Goal: Task Accomplishment & Management: Complete application form

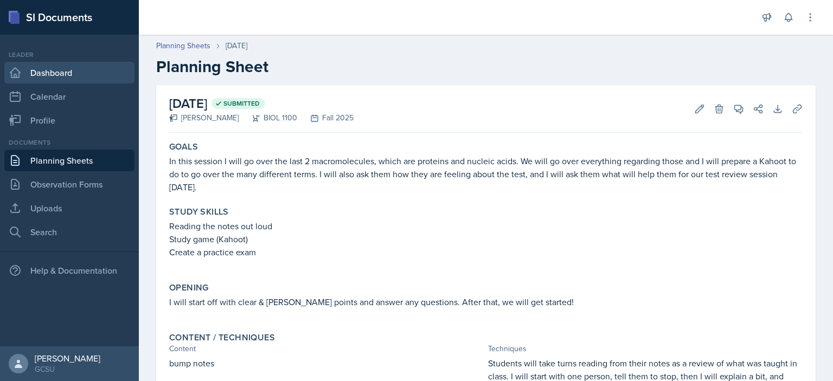
click at [23, 73] on link "Dashboard" at bounding box center [69, 73] width 130 height 22
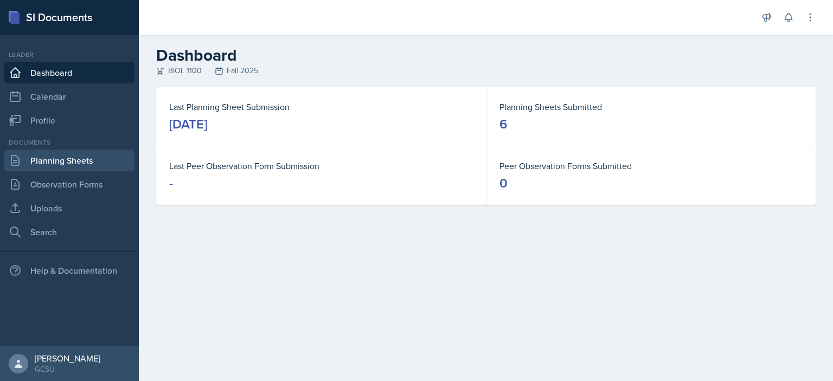
click at [59, 162] on link "Planning Sheets" at bounding box center [69, 161] width 130 height 22
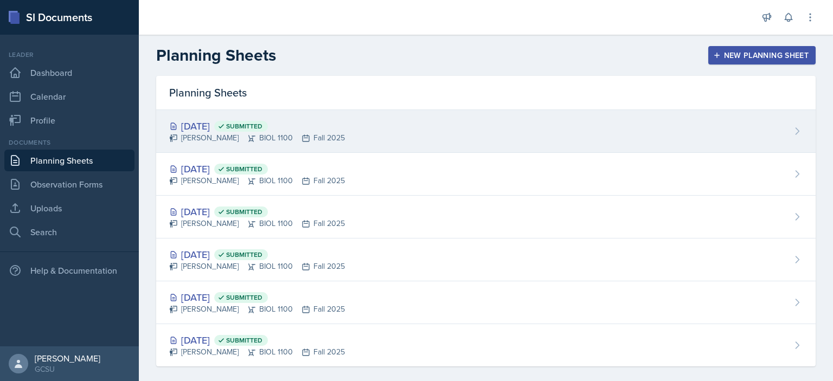
click at [358, 136] on div "[DATE] Submitted [PERSON_NAME] BIOL 1100 Fall 2025" at bounding box center [486, 131] width 660 height 43
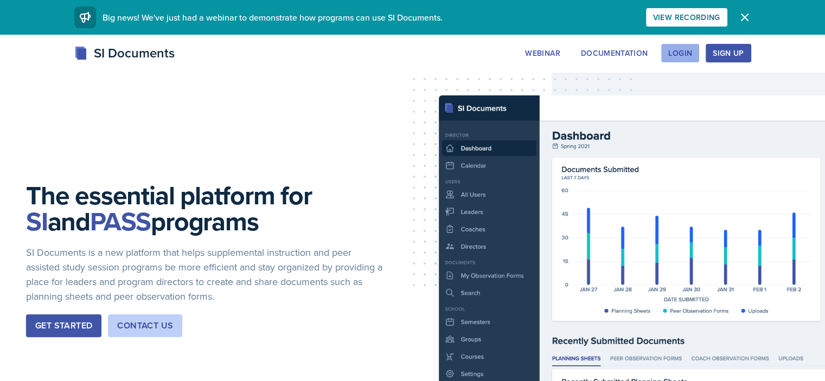
click at [699, 53] on button "Login" at bounding box center [680, 53] width 38 height 18
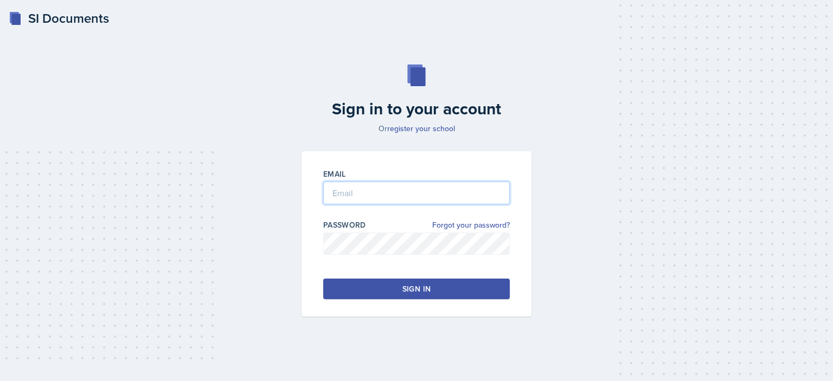
click at [396, 201] on input "email" at bounding box center [416, 193] width 187 height 23
type input "[PERSON_NAME][EMAIL_ADDRESS][PERSON_NAME][DOMAIN_NAME]"
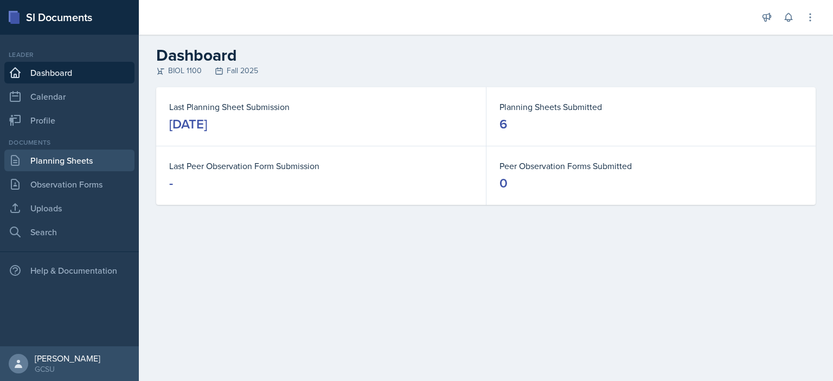
click at [85, 161] on link "Planning Sheets" at bounding box center [69, 161] width 130 height 22
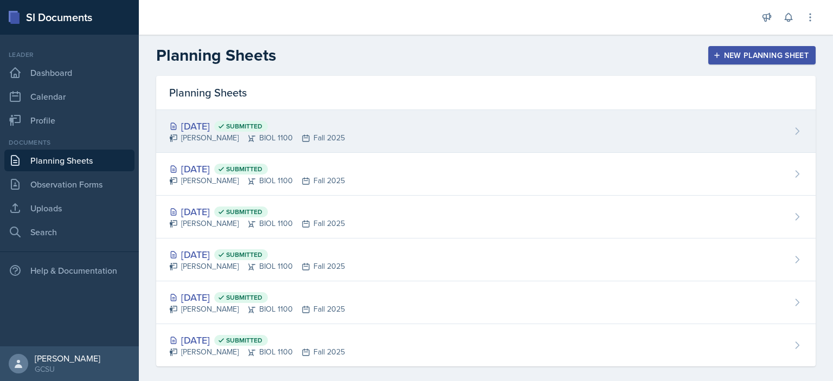
click at [372, 132] on div "[DATE] Submitted [PERSON_NAME] BIOL 1100 Fall 2025" at bounding box center [486, 131] width 660 height 43
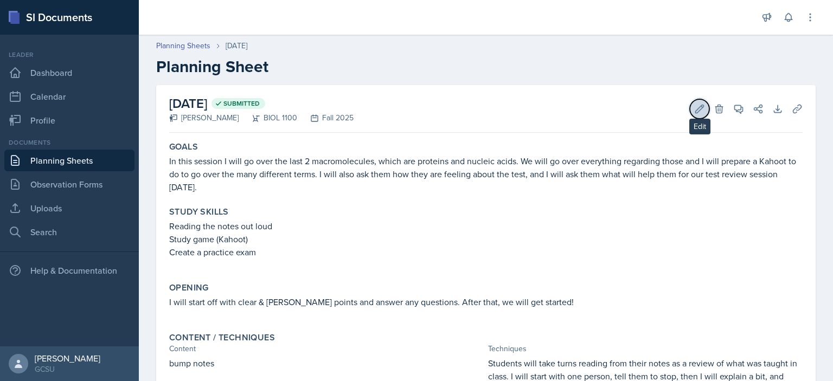
click at [694, 108] on icon at bounding box center [699, 109] width 11 height 11
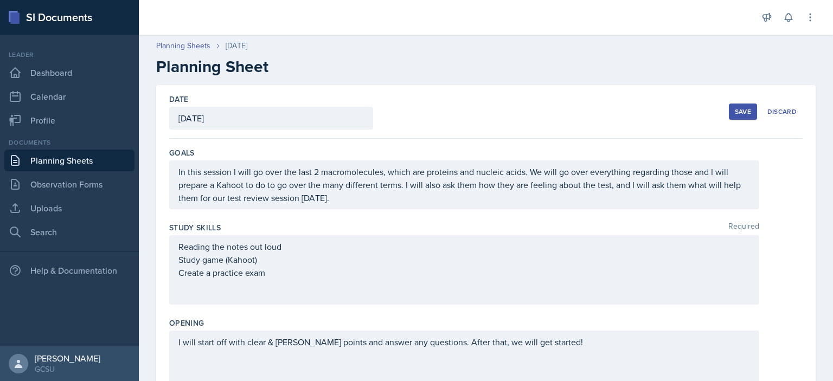
scroll to position [564, 0]
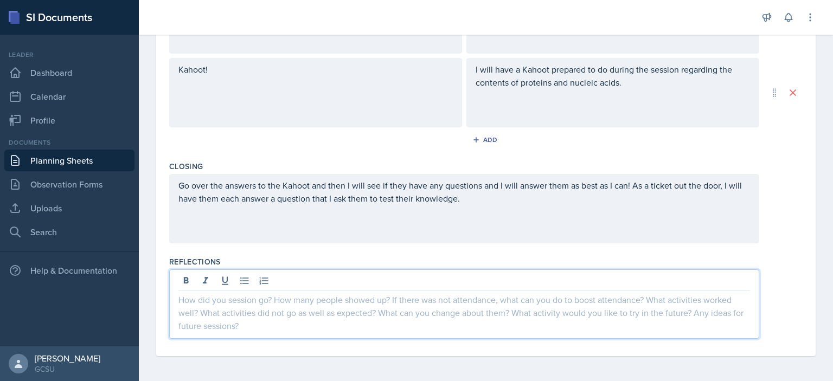
click at [218, 279] on div at bounding box center [464, 304] width 590 height 69
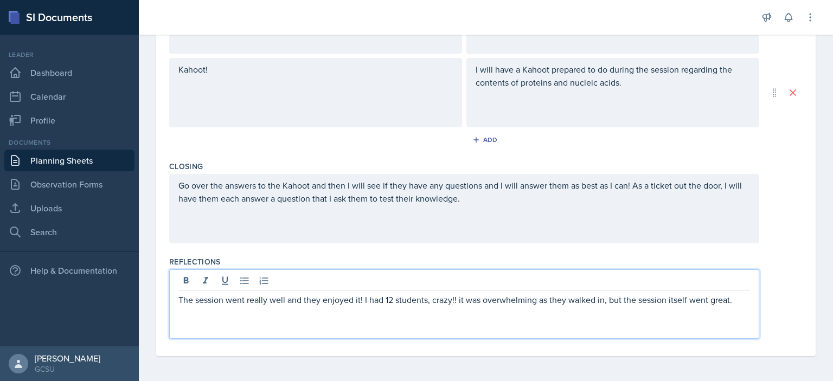
scroll to position [0, 0]
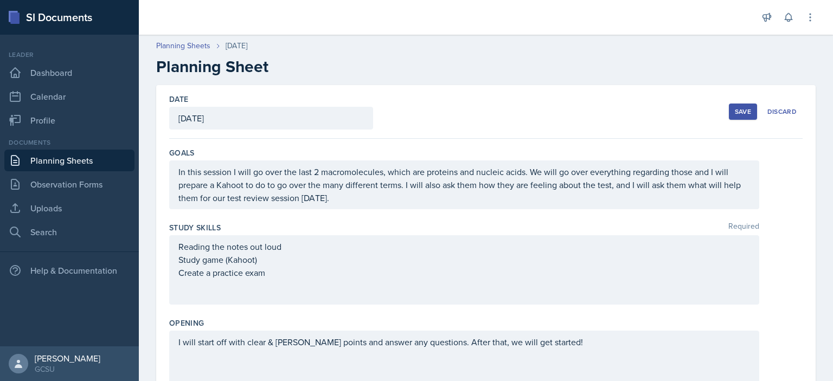
click at [729, 113] on button "Save" at bounding box center [743, 112] width 28 height 16
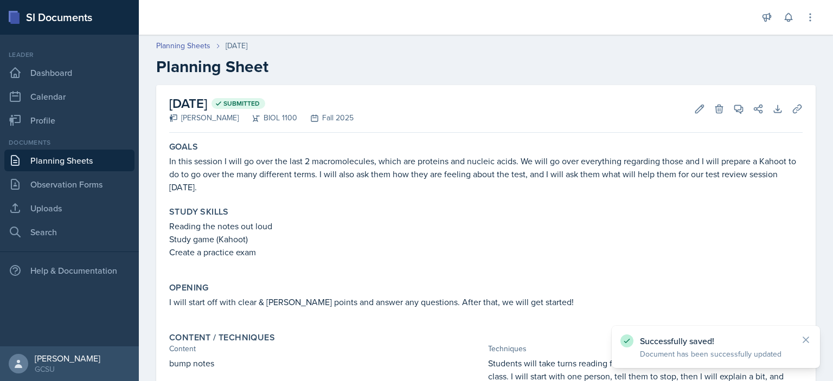
click at [66, 162] on link "Planning Sheets" at bounding box center [69, 161] width 130 height 22
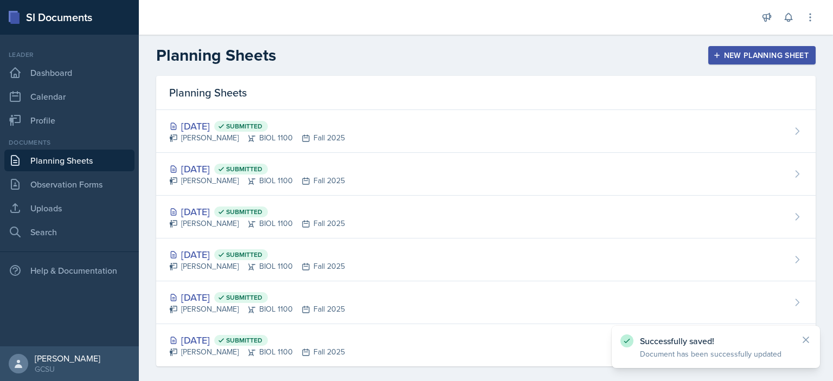
click at [777, 52] on div "New Planning Sheet" at bounding box center [762, 55] width 93 height 9
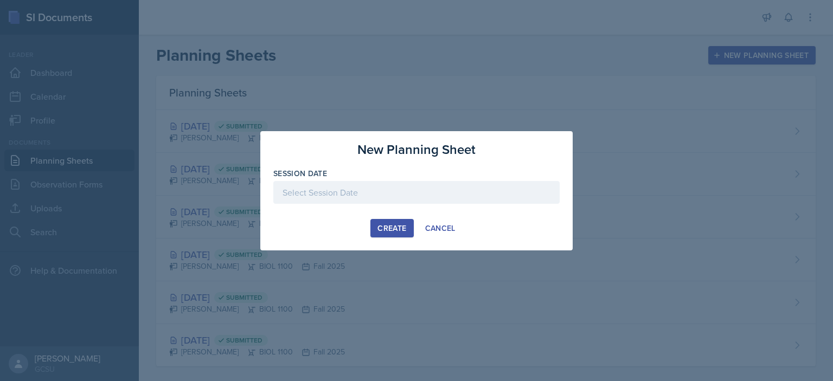
click at [398, 183] on div at bounding box center [416, 192] width 286 height 23
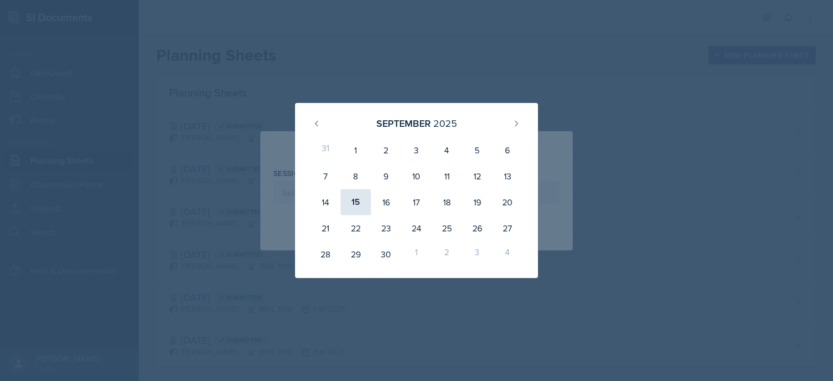
click at [358, 205] on div "15" at bounding box center [356, 202] width 30 height 26
type input "[DATE]"
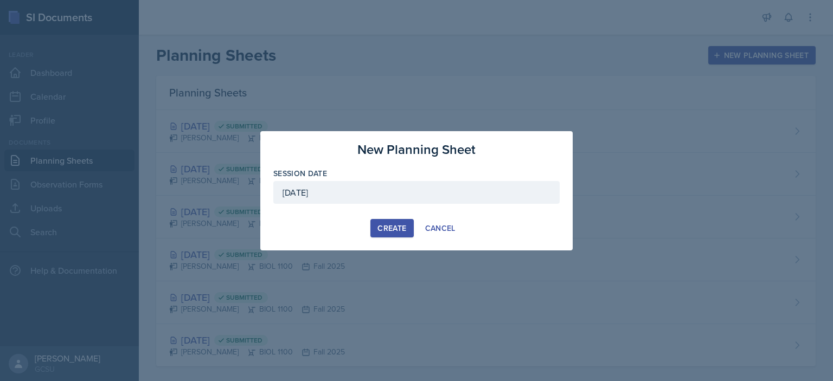
click at [403, 232] on div "Create" at bounding box center [392, 228] width 29 height 9
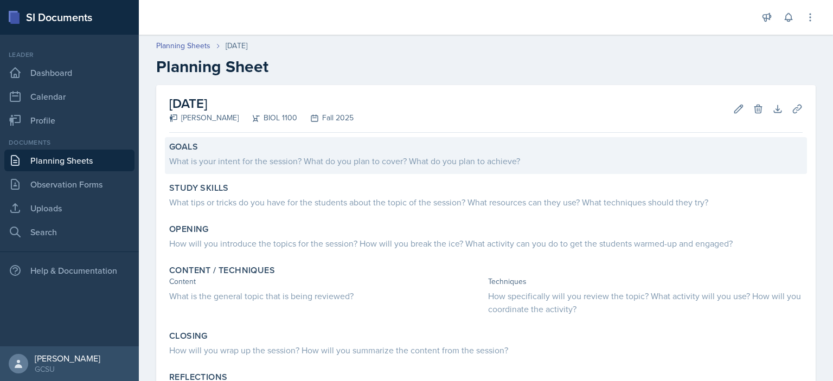
click at [352, 162] on div "What is your intent for the session? What do you plan to cover? What do you pla…" at bounding box center [486, 161] width 634 height 13
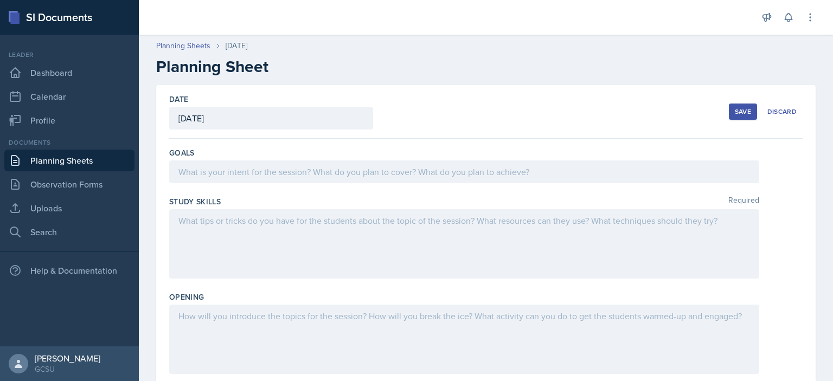
click at [404, 180] on div at bounding box center [464, 172] width 590 height 23
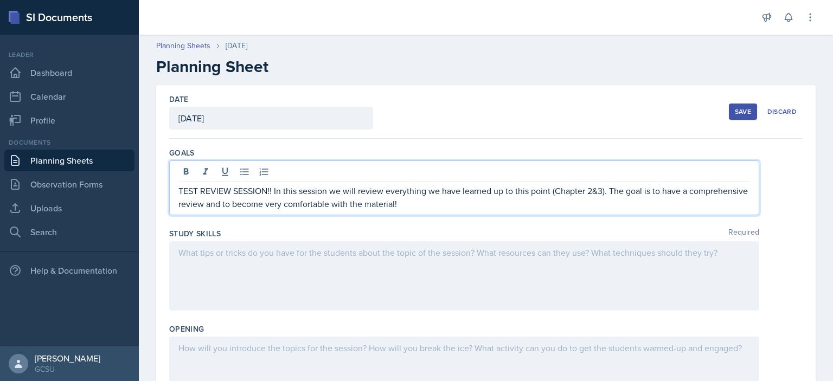
click at [499, 260] on div at bounding box center [464, 275] width 590 height 69
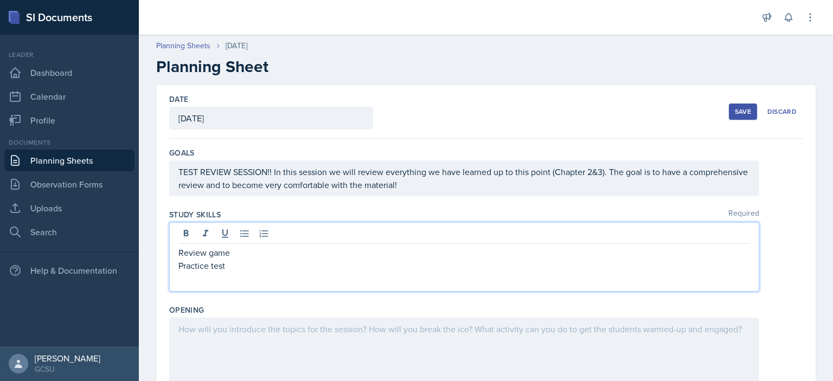
click at [363, 318] on div at bounding box center [464, 352] width 590 height 69
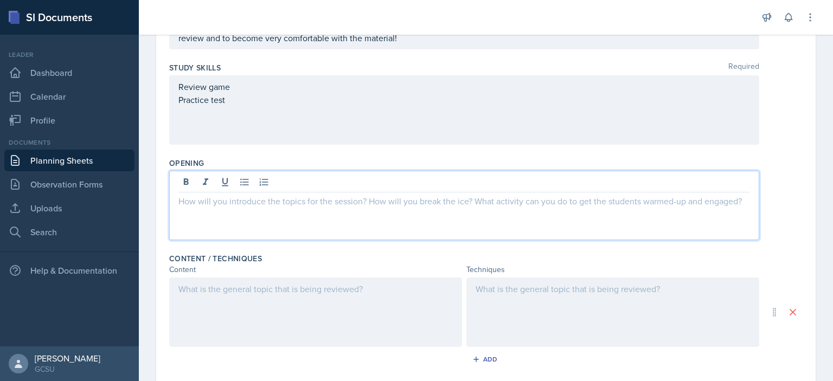
scroll to position [148, 0]
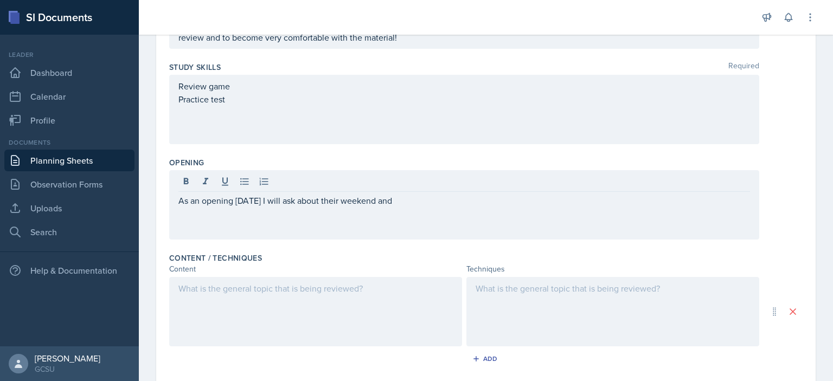
click at [316, 313] on div at bounding box center [315, 311] width 293 height 69
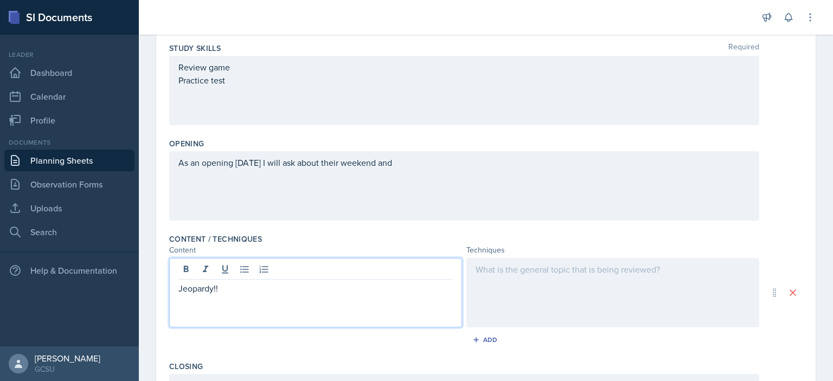
click at [527, 290] on div at bounding box center [613, 292] width 293 height 69
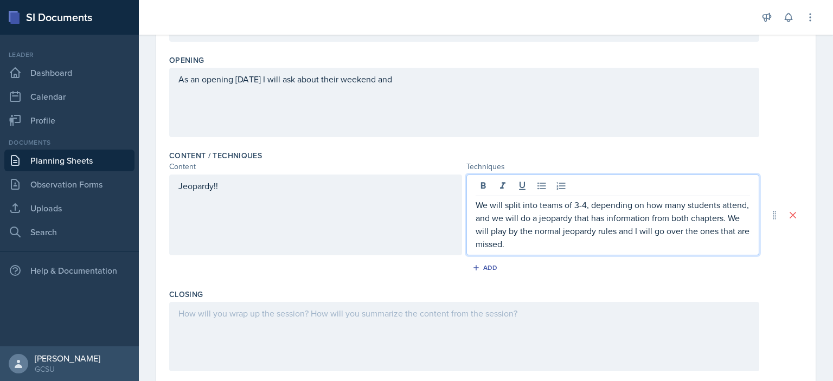
scroll to position [378, 0]
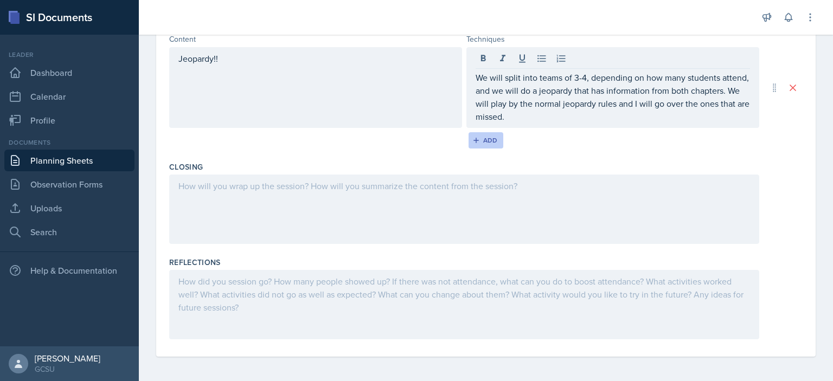
click at [496, 141] on button "Add" at bounding box center [486, 140] width 35 height 16
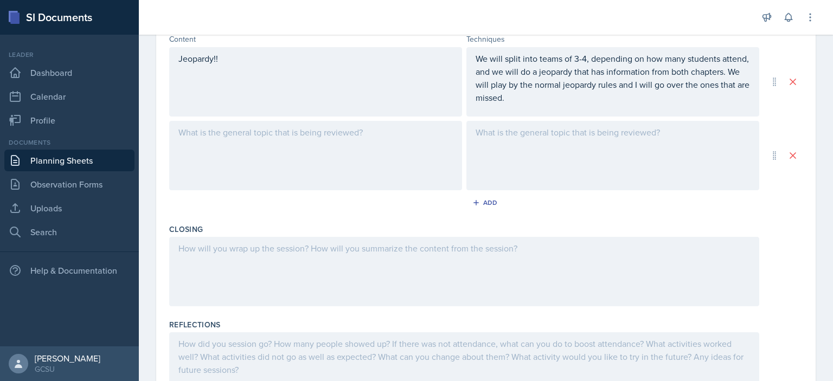
click at [218, 133] on div at bounding box center [315, 155] width 293 height 69
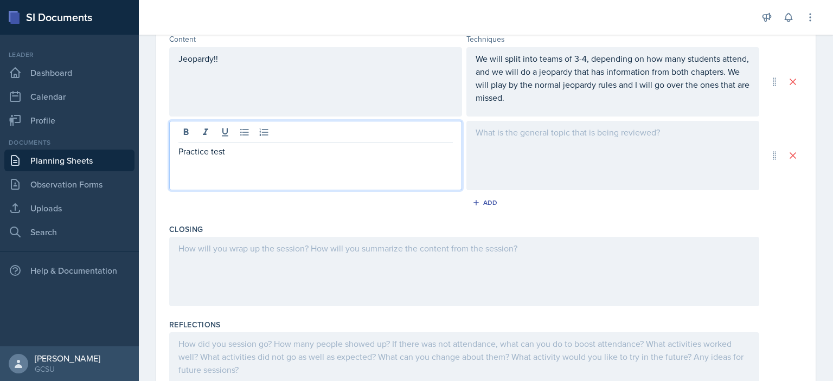
click at [512, 145] on div at bounding box center [613, 155] width 293 height 69
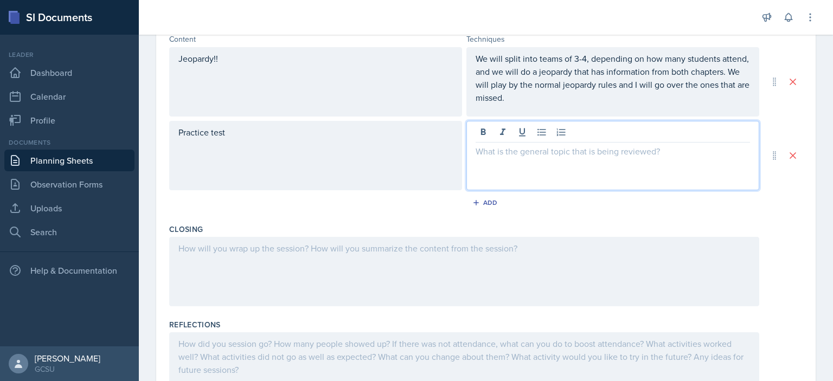
scroll to position [397, 0]
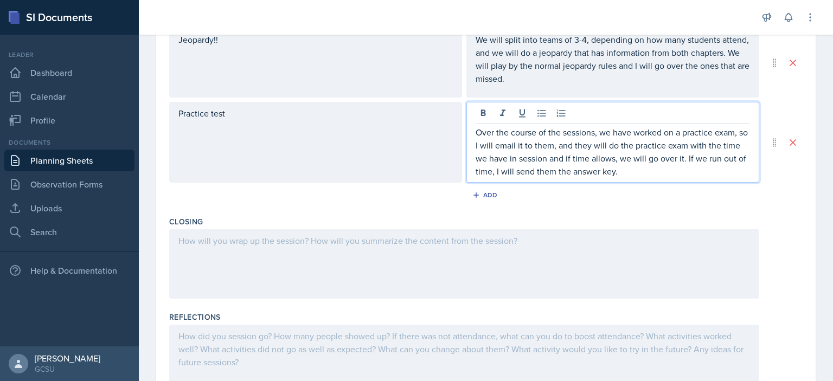
click at [391, 234] on div at bounding box center [464, 264] width 590 height 69
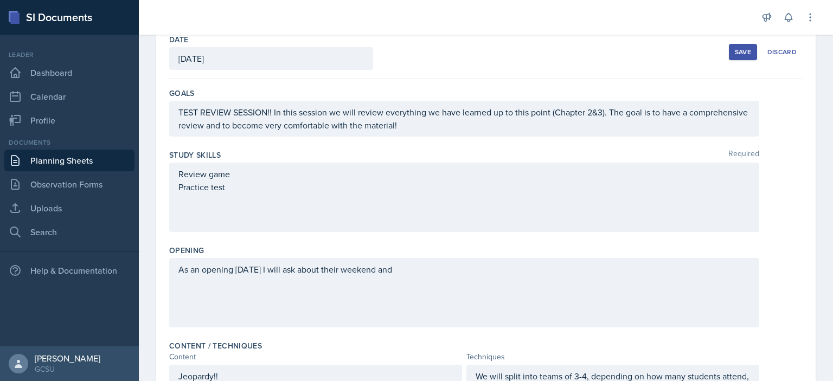
scroll to position [58, 0]
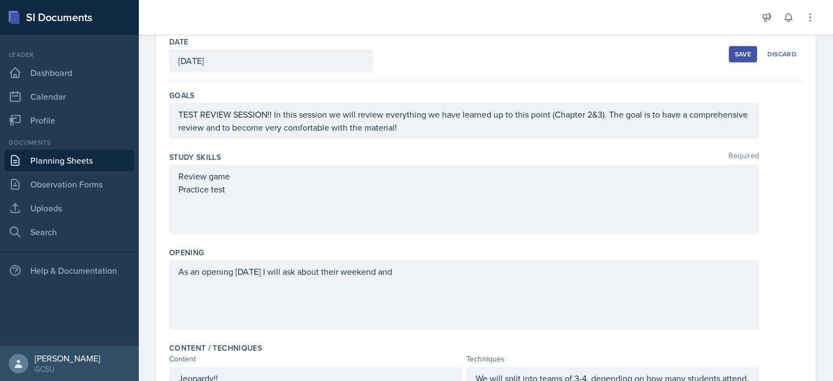
click at [432, 278] on div "As an opening [DATE] I will ask about their weekend and" at bounding box center [464, 294] width 590 height 69
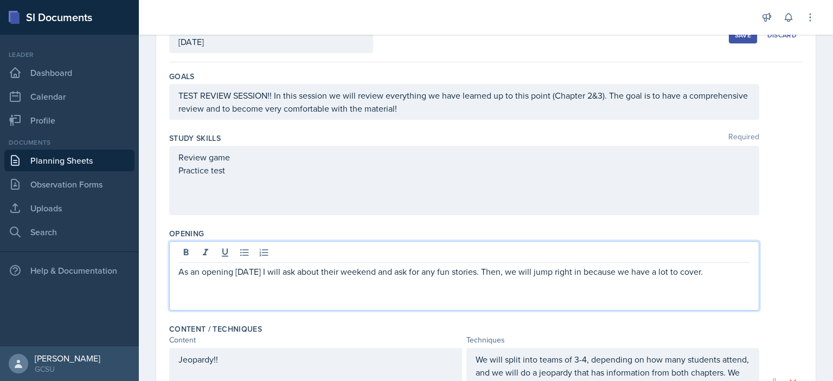
click at [479, 270] on p "As an opening [DATE] I will ask about their weekend and ask for any fun stories…" at bounding box center [465, 271] width 572 height 13
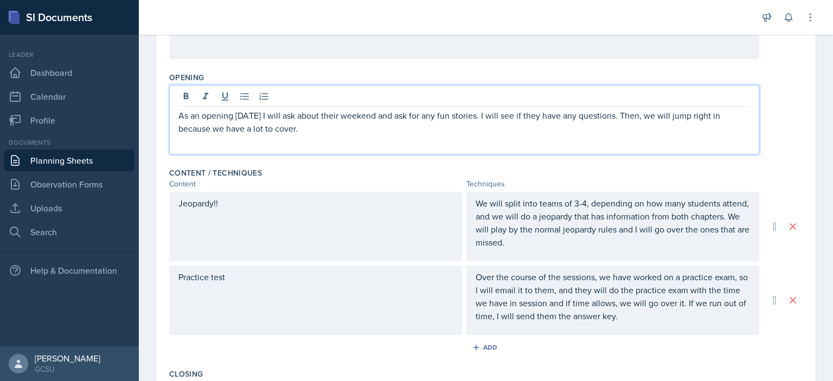
scroll to position [237, 0]
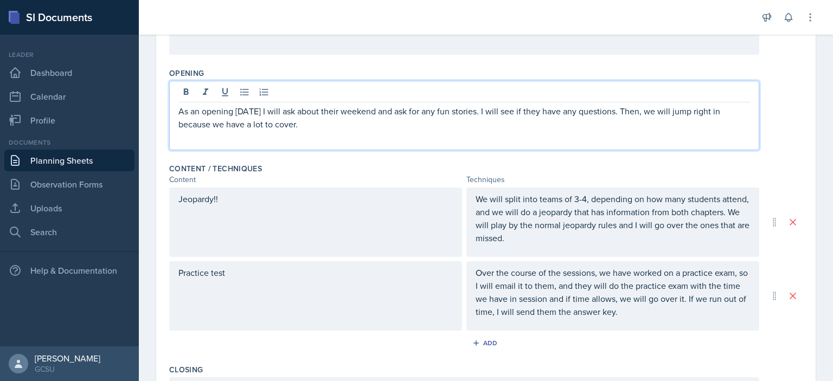
click at [627, 167] on div "Content / Techniques" at bounding box center [486, 168] width 634 height 11
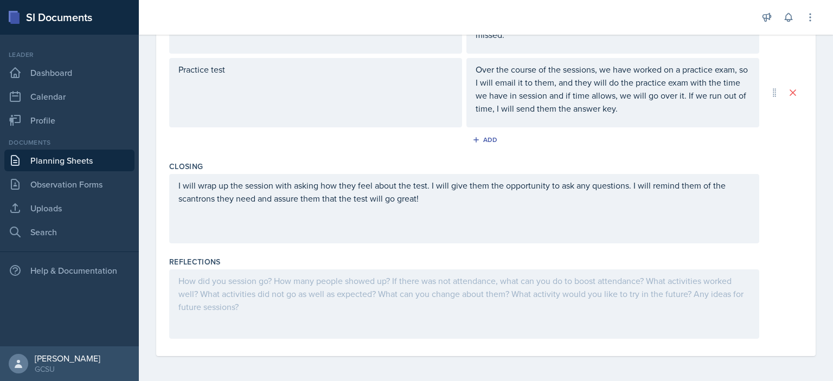
scroll to position [0, 0]
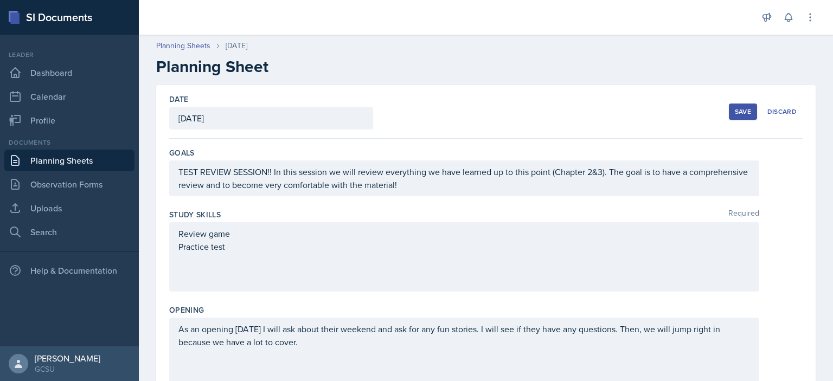
click at [735, 113] on div "Save" at bounding box center [743, 111] width 16 height 9
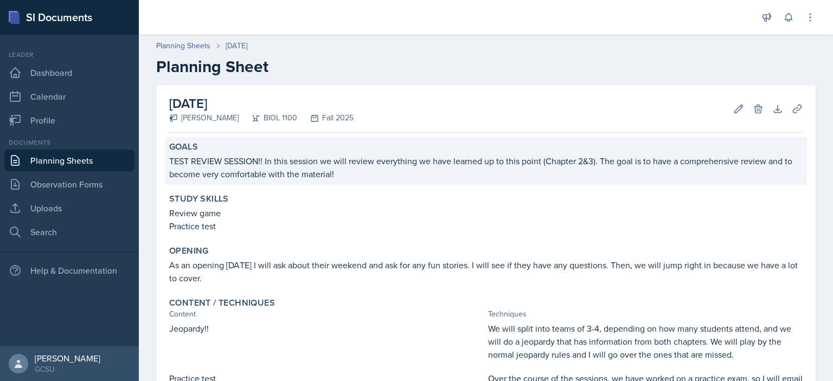
click at [194, 162] on p "TEST REVIEW SESSION!! In this session we will review everything we have learned…" at bounding box center [486, 168] width 634 height 26
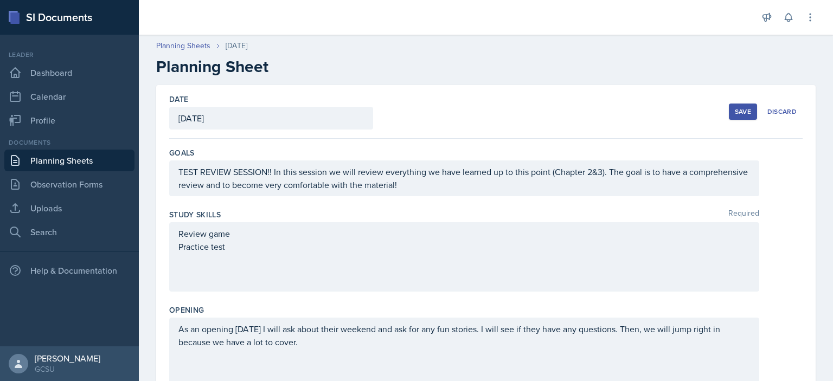
click at [197, 170] on div "TEST REVIEW SESSION!! In this session we will review everything we have learned…" at bounding box center [464, 179] width 590 height 36
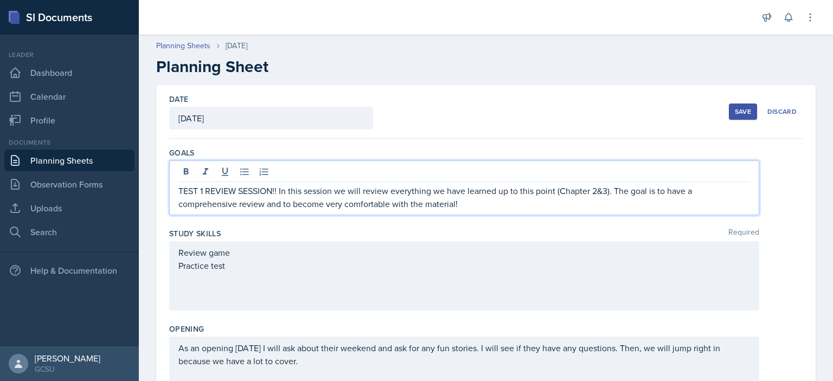
click at [747, 106] on button "Save" at bounding box center [743, 112] width 28 height 16
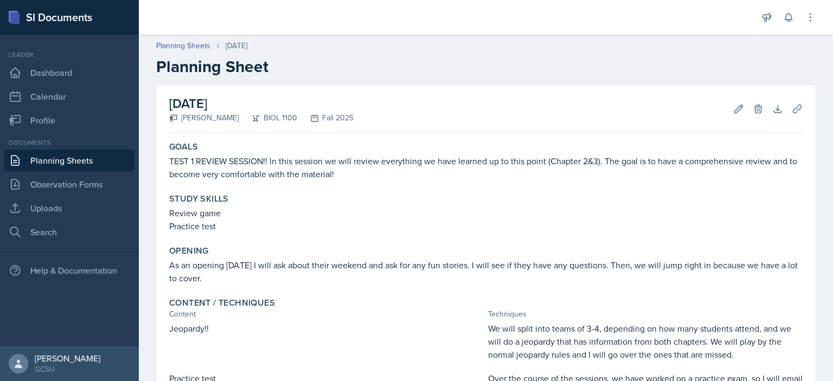
scroll to position [224, 0]
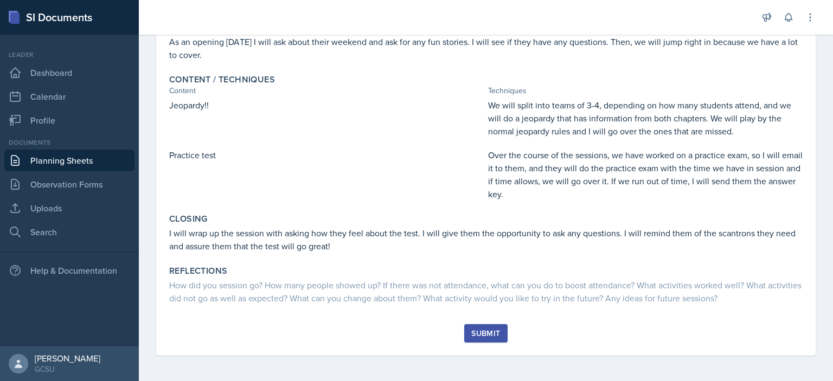
click at [483, 332] on div "Submit" at bounding box center [485, 333] width 29 height 9
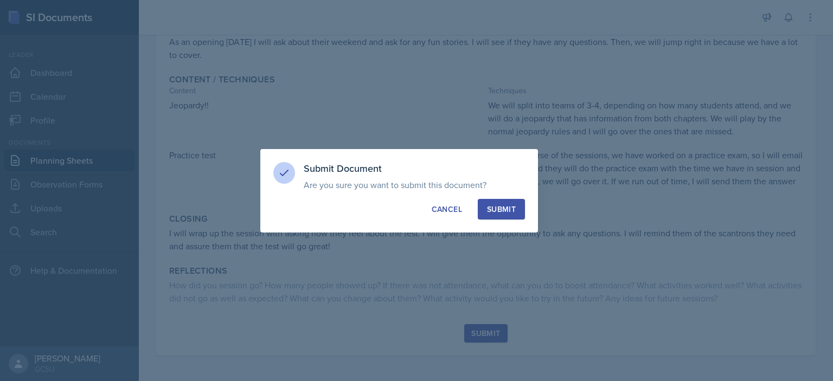
click at [511, 210] on div "Submit" at bounding box center [501, 209] width 29 height 11
